Goal: Download file/media

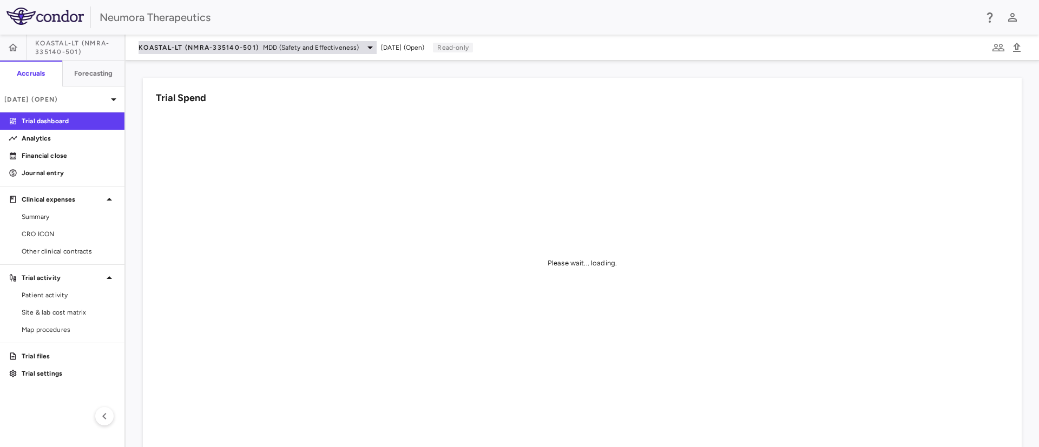
click at [339, 50] on span "MDD (Safety and Effectiveness)" at bounding box center [311, 48] width 96 height 10
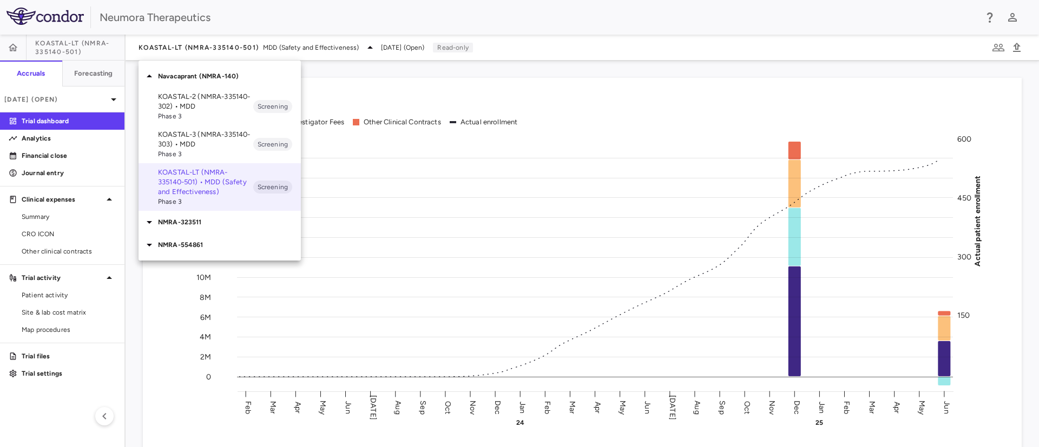
click at [210, 229] on div "NMRA-323511" at bounding box center [219, 222] width 162 height 23
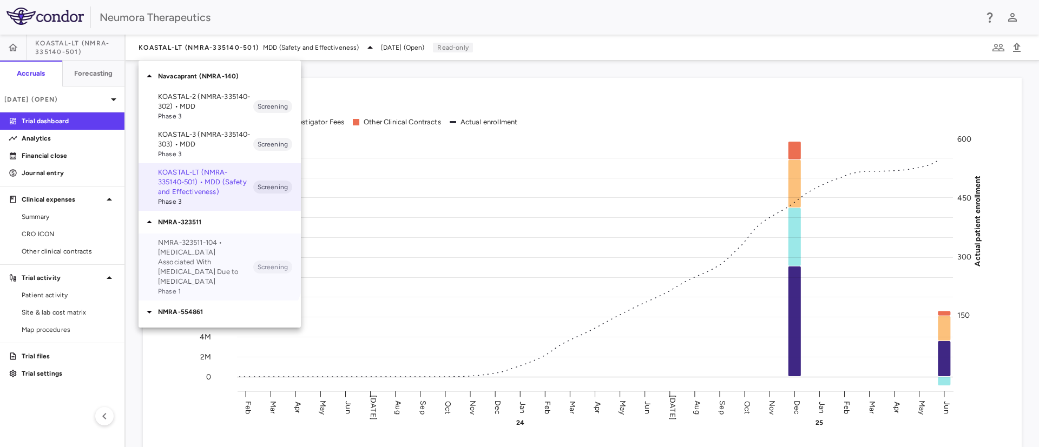
click at [182, 250] on p "NMRA-323511-104 • [MEDICAL_DATA] Associated With [MEDICAL_DATA] Due to [MEDICAL…" at bounding box center [205, 262] width 95 height 49
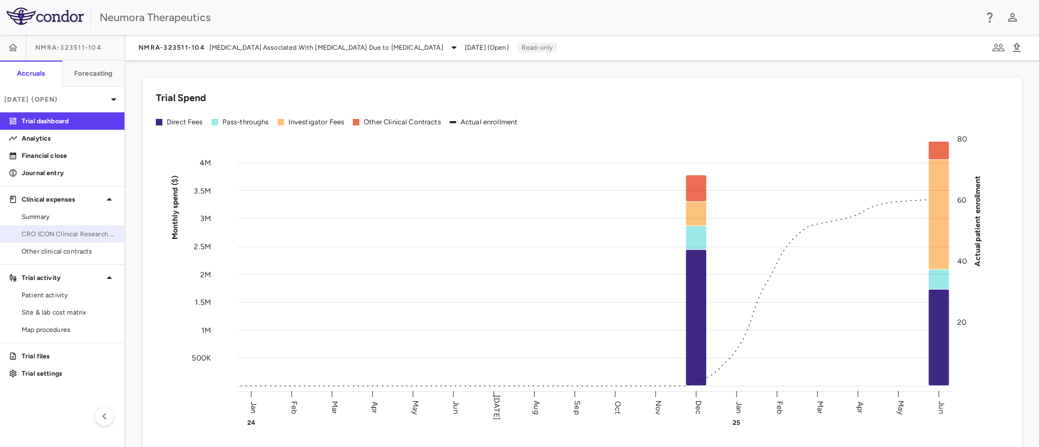
click at [64, 229] on span "CRO ICON Clinical Research Limited" at bounding box center [69, 234] width 94 height 10
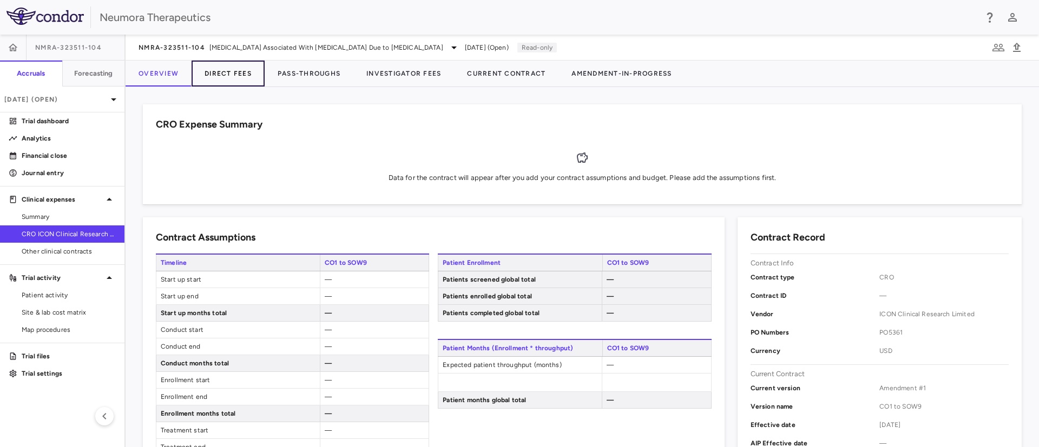
click at [227, 75] on button "Direct Fees" at bounding box center [227, 74] width 73 height 26
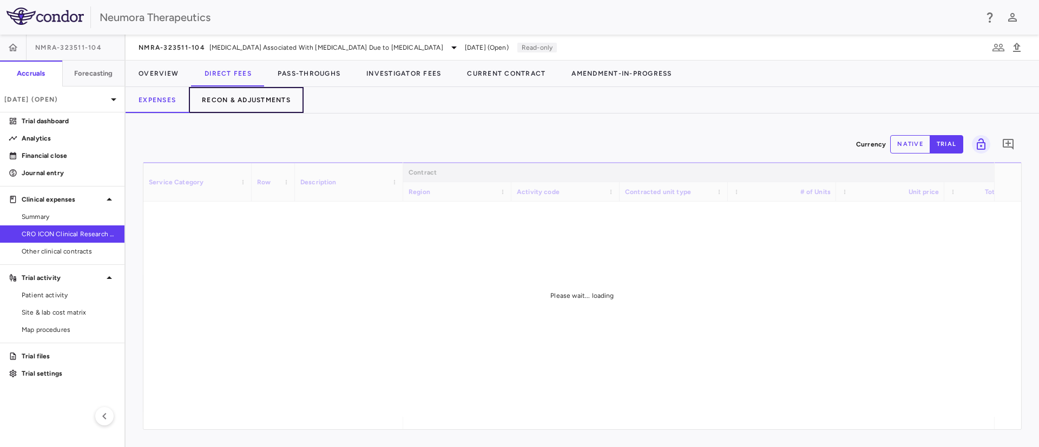
click at [244, 102] on button "Recon & Adjustments" at bounding box center [246, 100] width 115 height 26
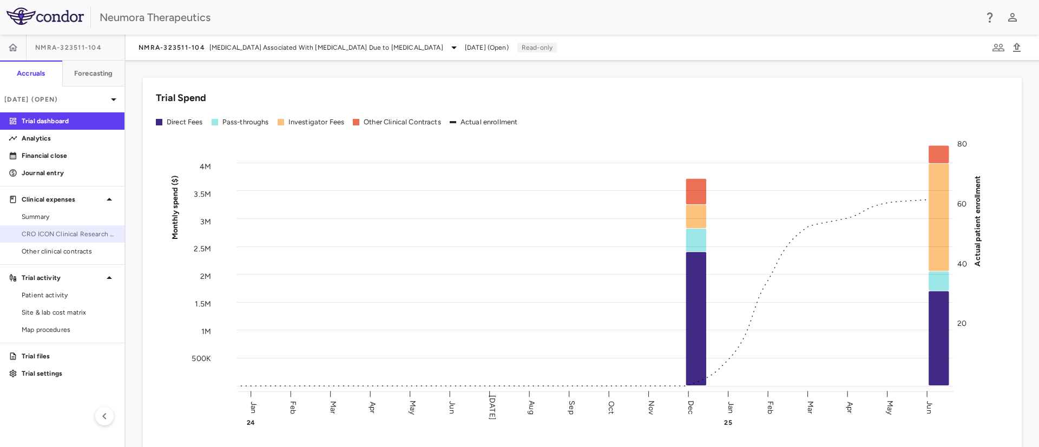
click at [61, 233] on span "CRO ICON Clinical Research Limited" at bounding box center [69, 234] width 94 height 10
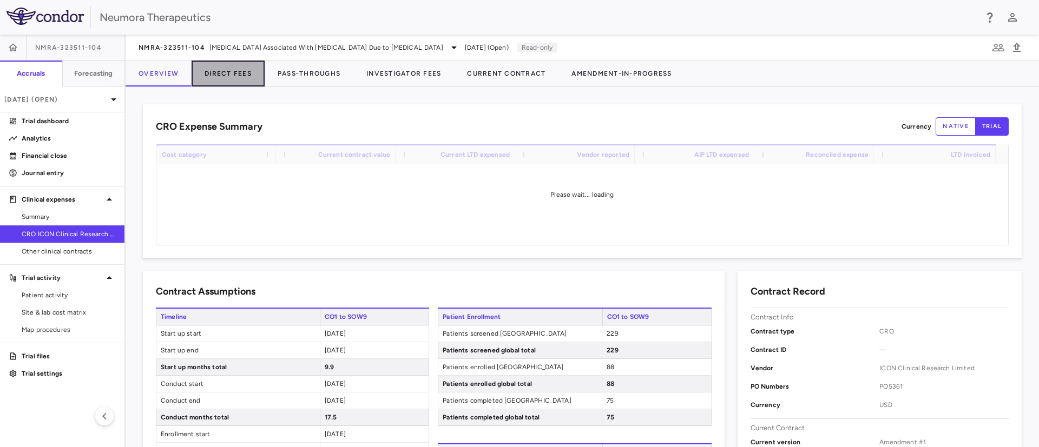
click at [236, 75] on button "Direct Fees" at bounding box center [227, 74] width 73 height 26
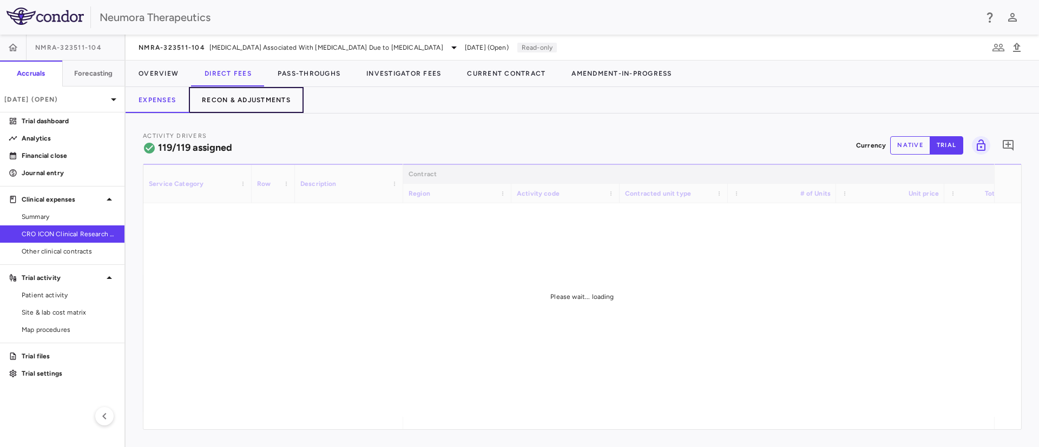
click at [232, 98] on button "Recon & Adjustments" at bounding box center [246, 100] width 115 height 26
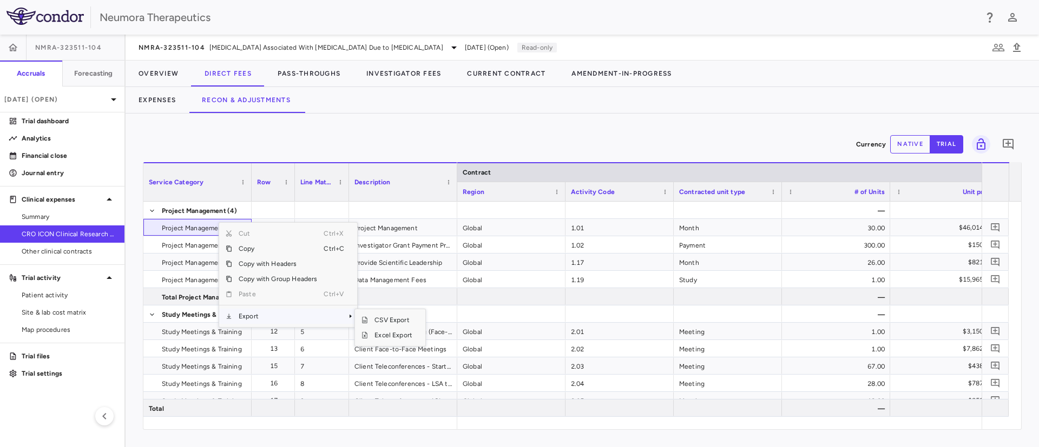
click at [253, 319] on span "Export" at bounding box center [277, 316] width 91 height 15
click at [400, 338] on span "Excel Export" at bounding box center [393, 335] width 51 height 15
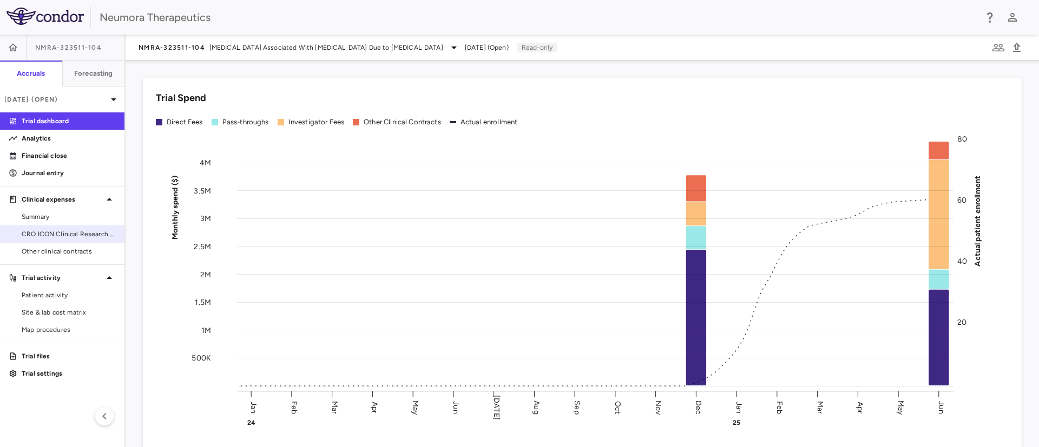
click at [63, 237] on span "CRO ICON Clinical Research Limited" at bounding box center [69, 234] width 94 height 10
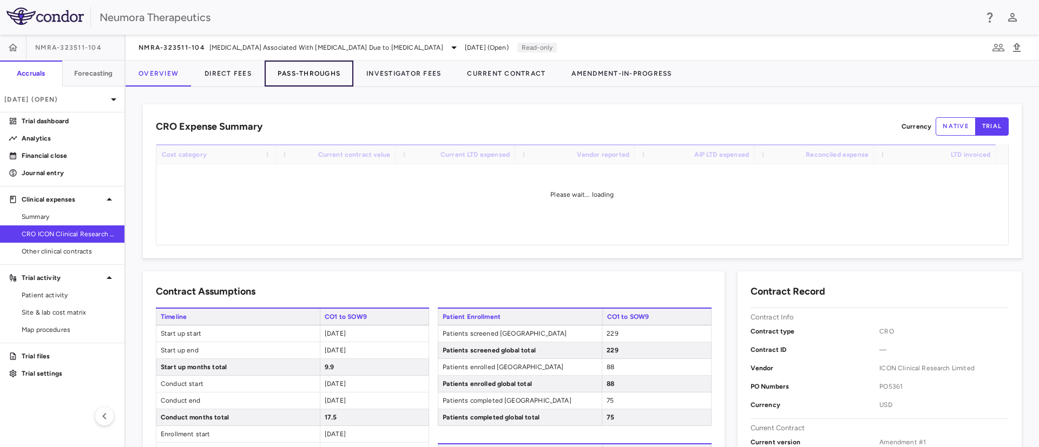
click at [311, 70] on button "Pass-Throughs" at bounding box center [309, 74] width 89 height 26
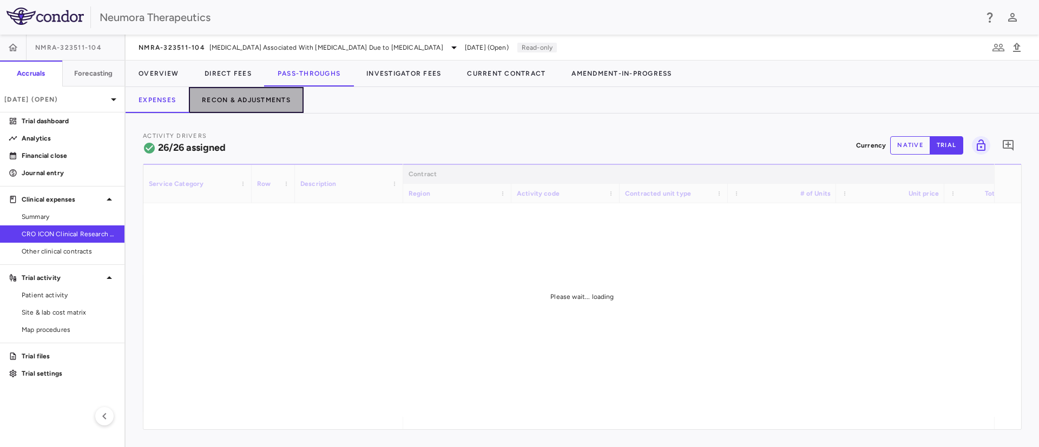
click at [247, 97] on button "Recon & Adjustments" at bounding box center [246, 100] width 115 height 26
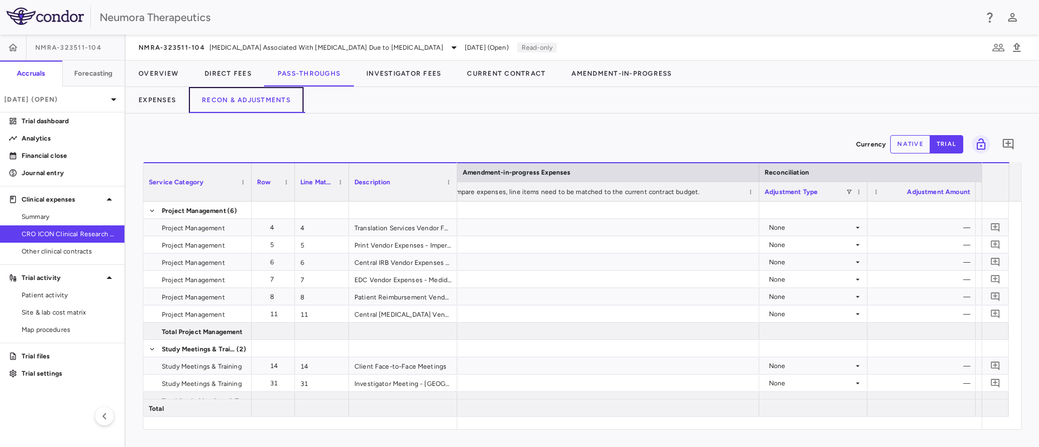
scroll to position [0, 1937]
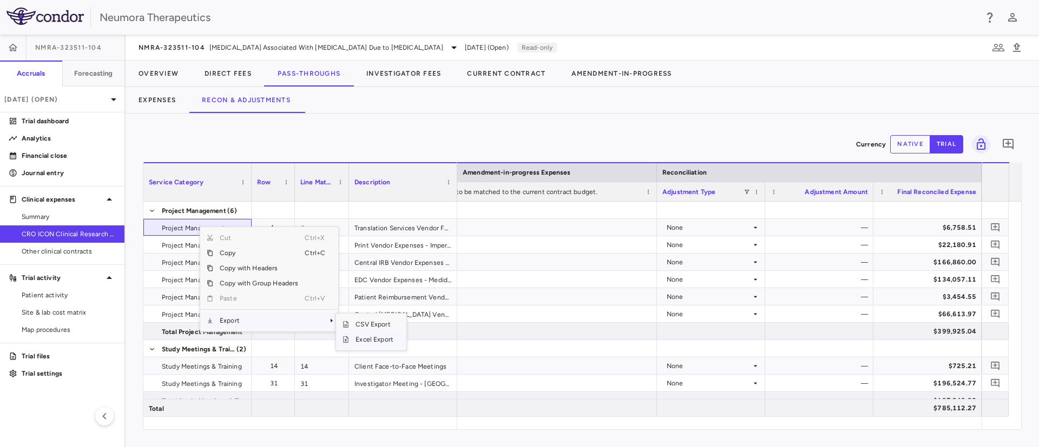
click at [371, 340] on span "Excel Export" at bounding box center [374, 339] width 51 height 15
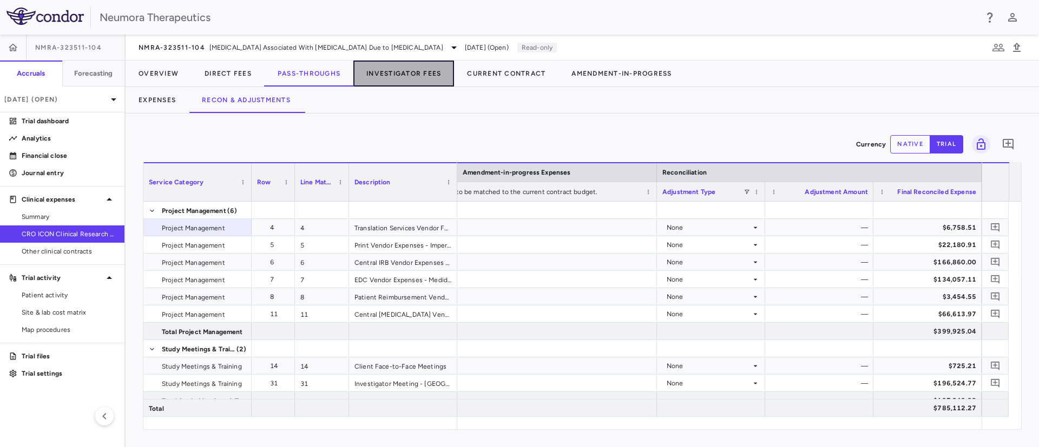
click at [420, 68] on button "Investigator Fees" at bounding box center [403, 74] width 101 height 26
